Goal: Task Accomplishment & Management: Manage account settings

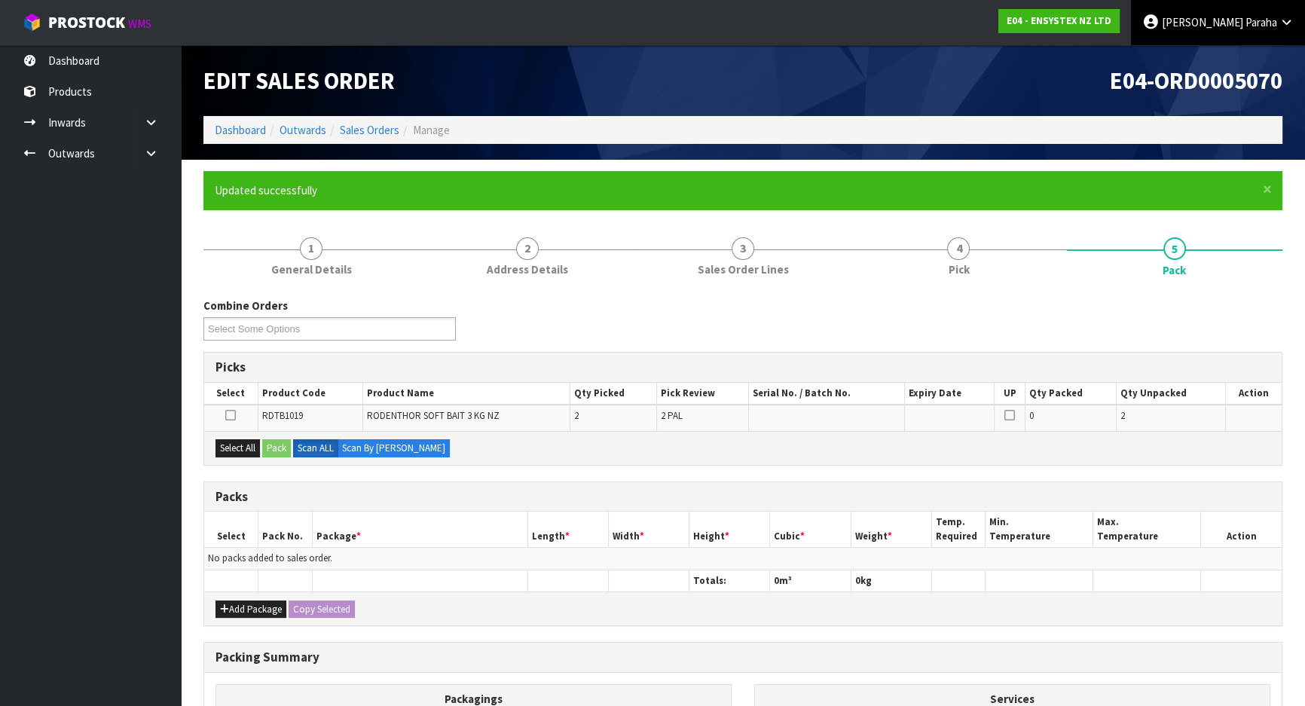
click at [1247, 30] on link "[PERSON_NAME]" at bounding box center [1218, 22] width 174 height 45
click at [1235, 56] on link "Logout" at bounding box center [1244, 60] width 119 height 20
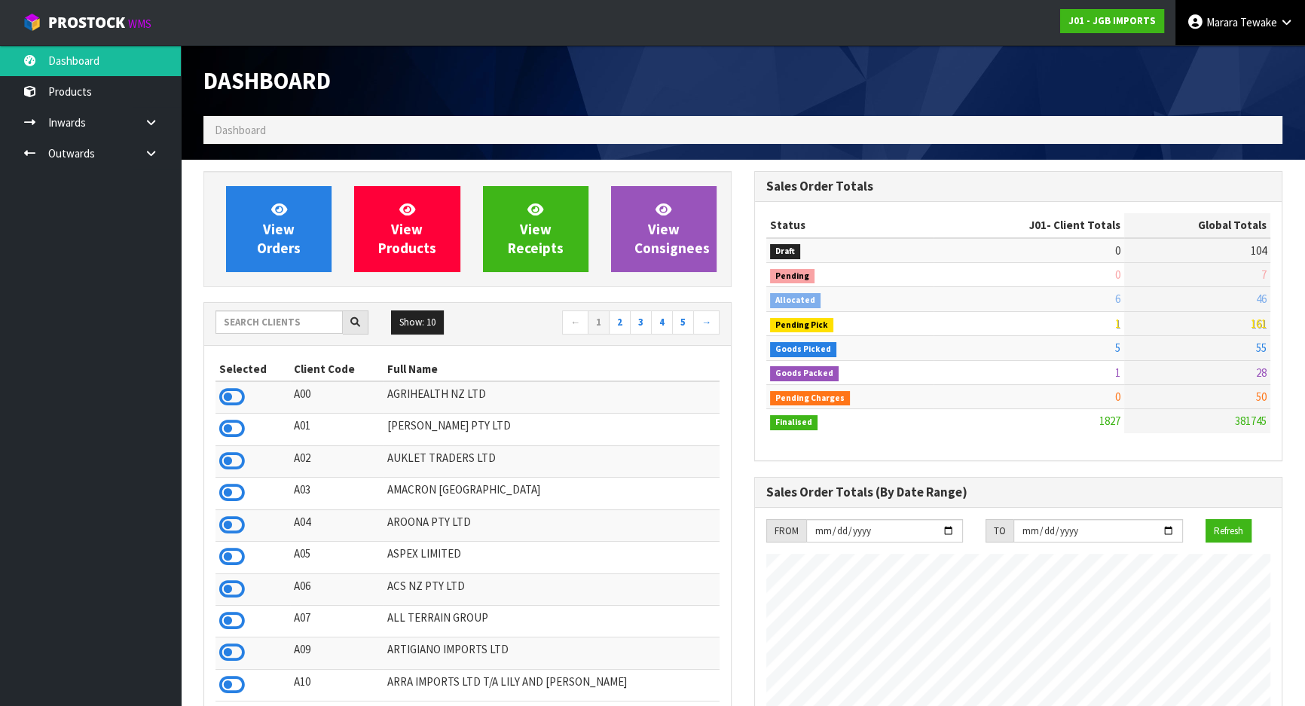
scroll to position [1139, 550]
click at [1231, 20] on span "Marara" at bounding box center [1222, 22] width 32 height 14
click at [1222, 56] on link "Logout" at bounding box center [1244, 60] width 119 height 20
